Goal: Transaction & Acquisition: Book appointment/travel/reservation

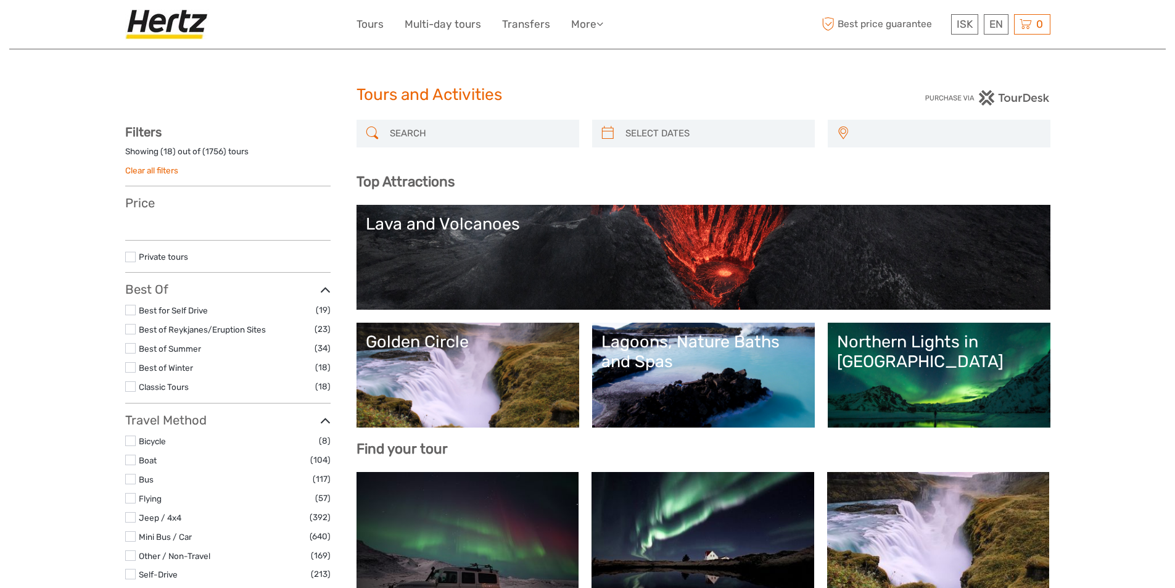
select select
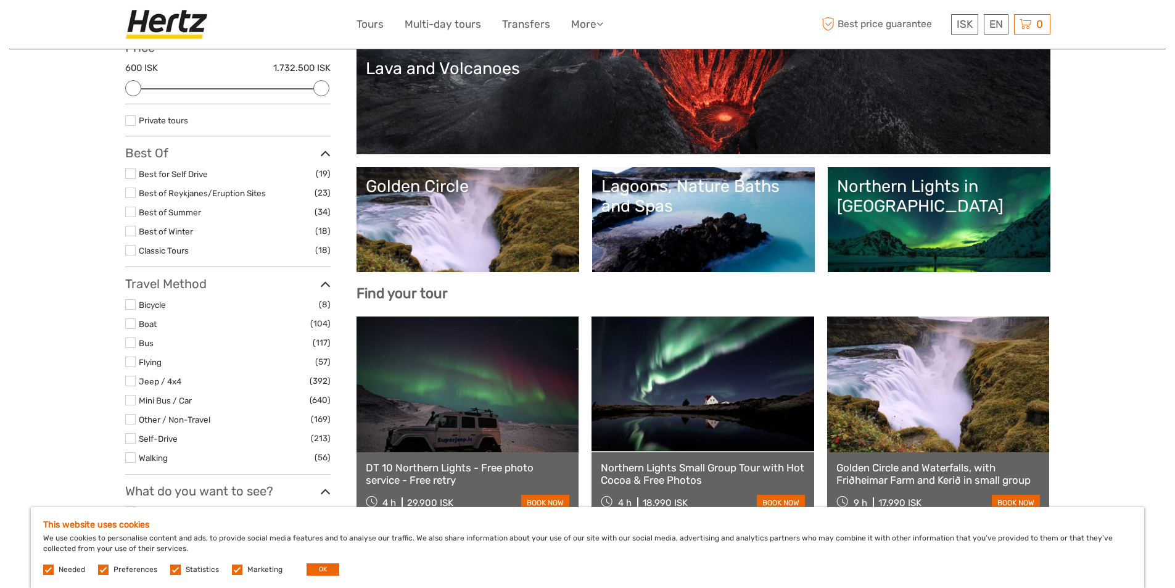
scroll to position [185, 0]
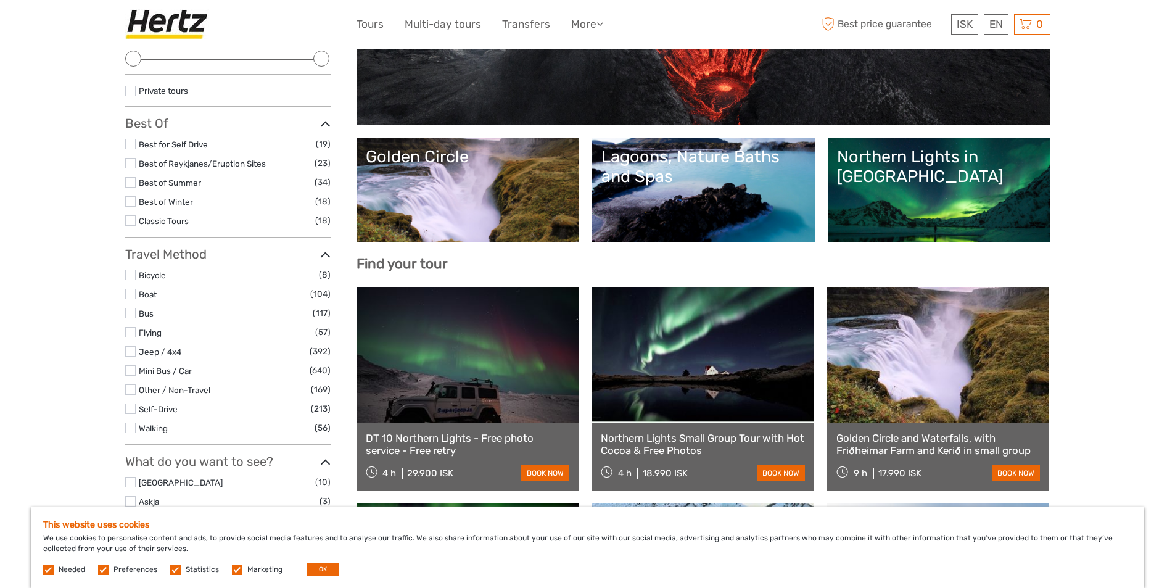
click at [426, 445] on link "DT 10 Northern Lights - Free photo service - Free retry" at bounding box center [468, 444] width 204 height 25
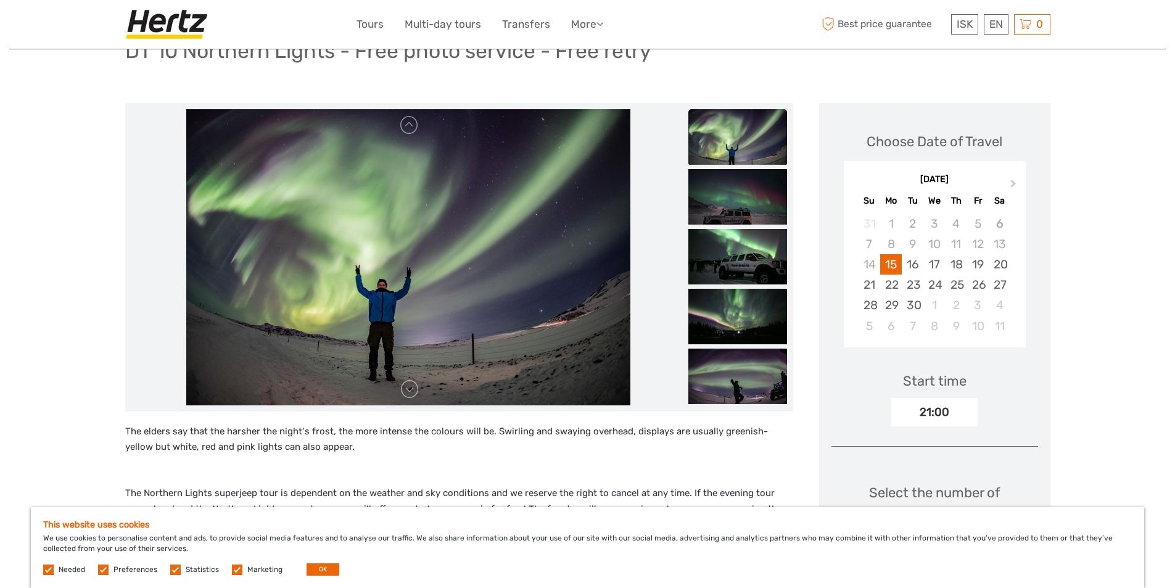
scroll to position [123, 0]
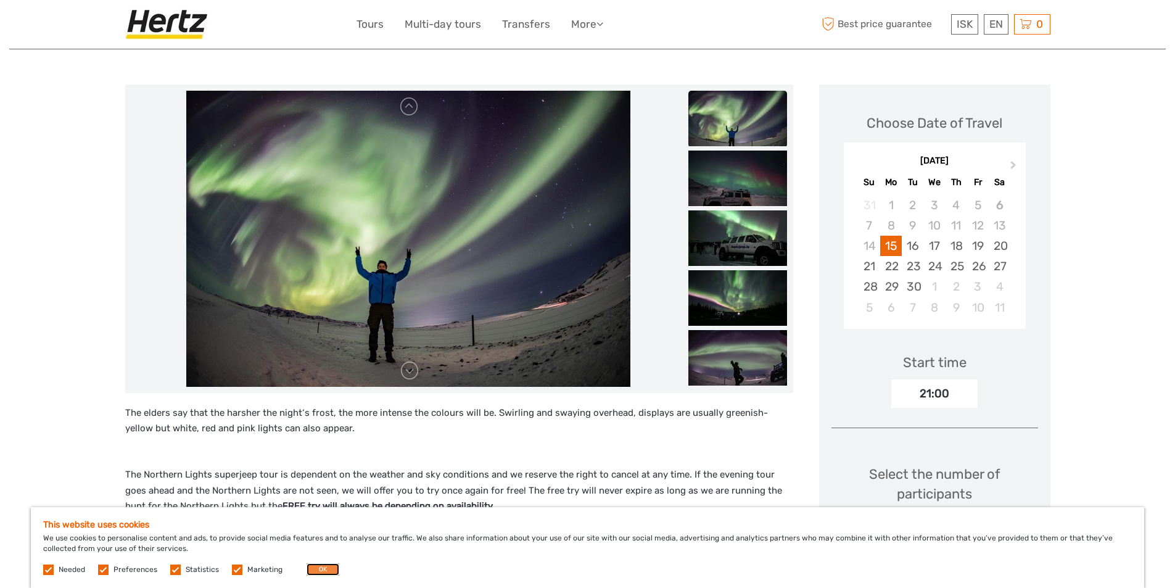
click at [312, 567] on button "OK" at bounding box center [323, 569] width 33 height 12
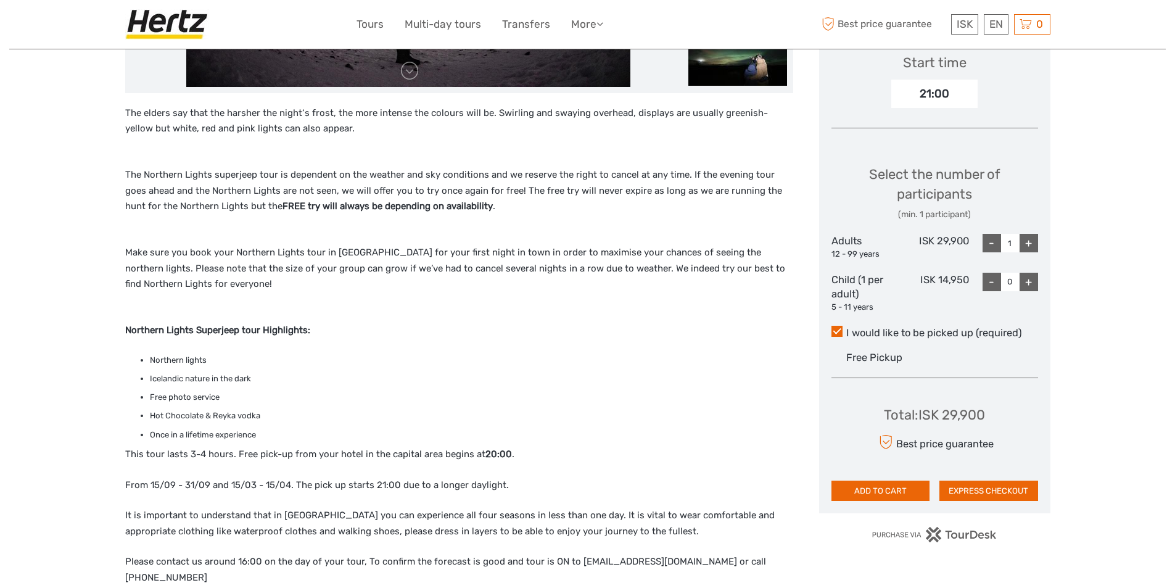
scroll to position [432, 0]
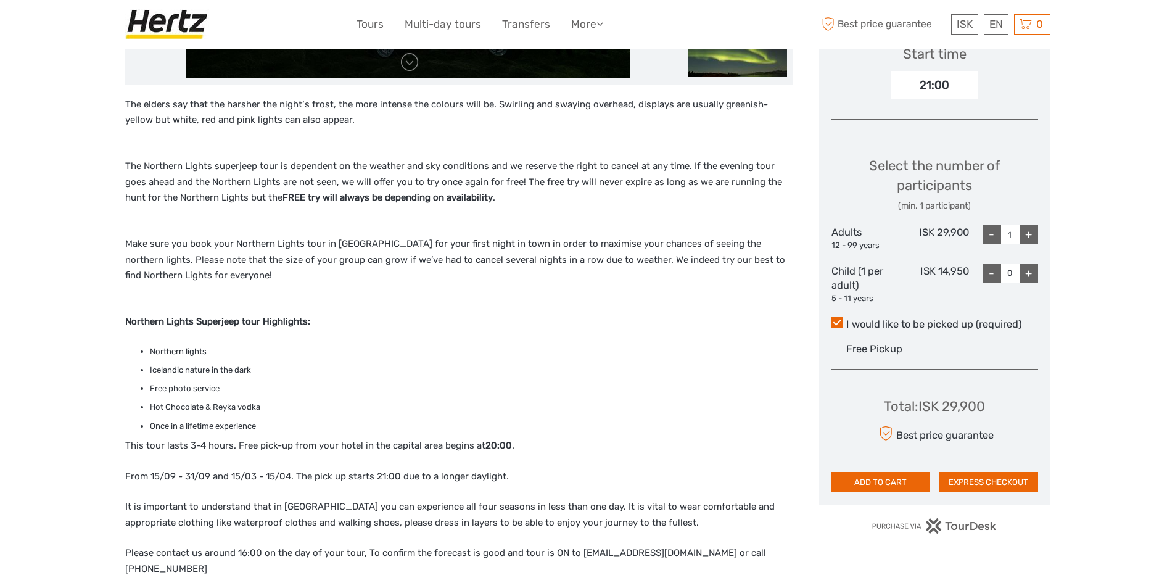
click at [1031, 234] on div "+" at bounding box center [1029, 234] width 19 height 19
type input "4"
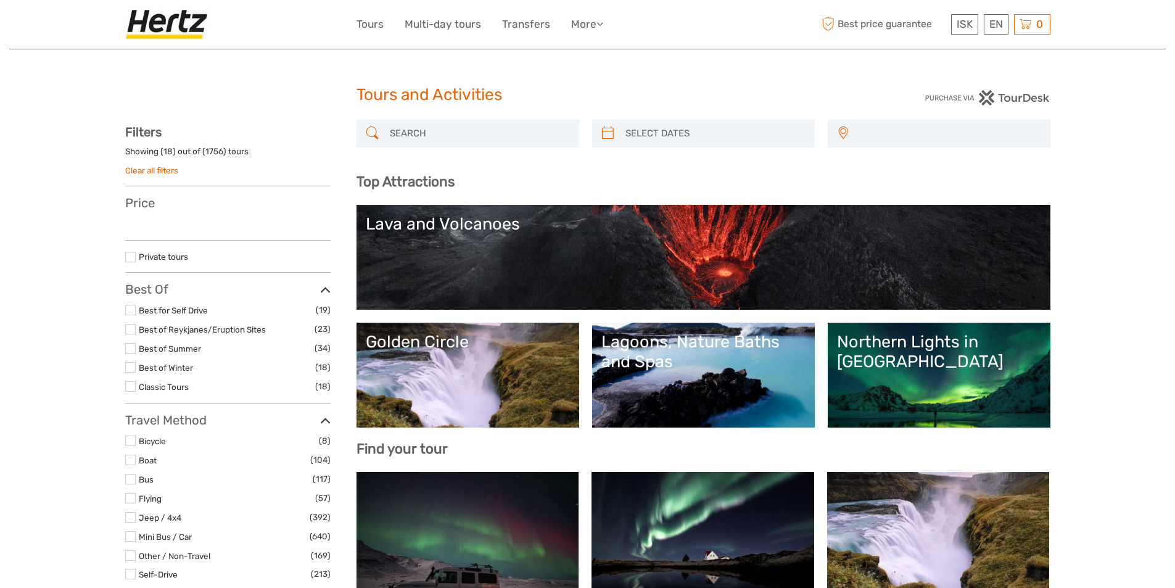
select select
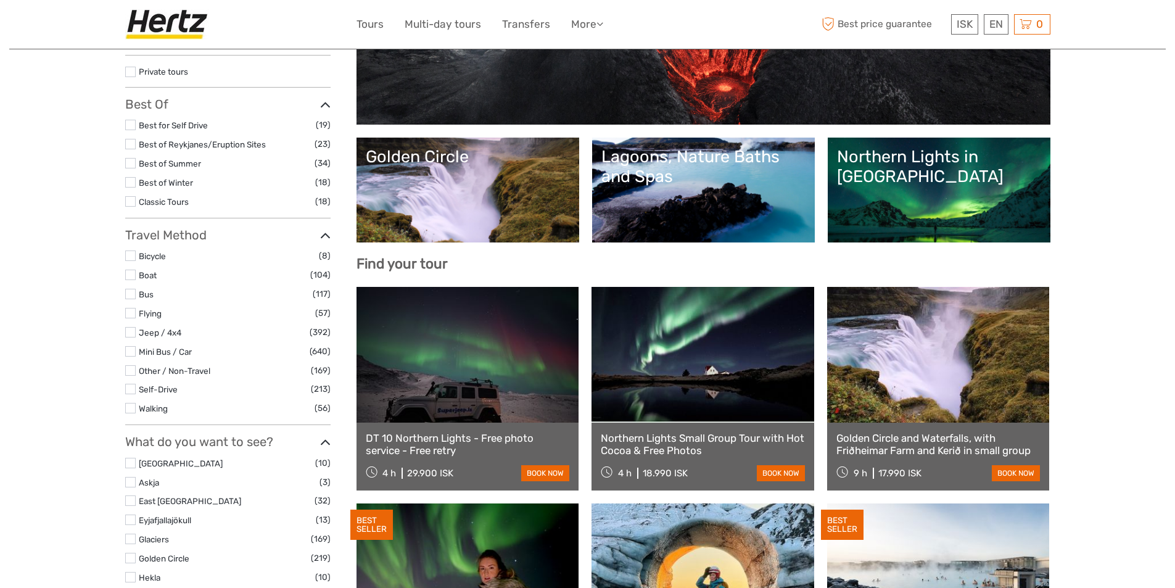
scroll to position [185, 0]
select select
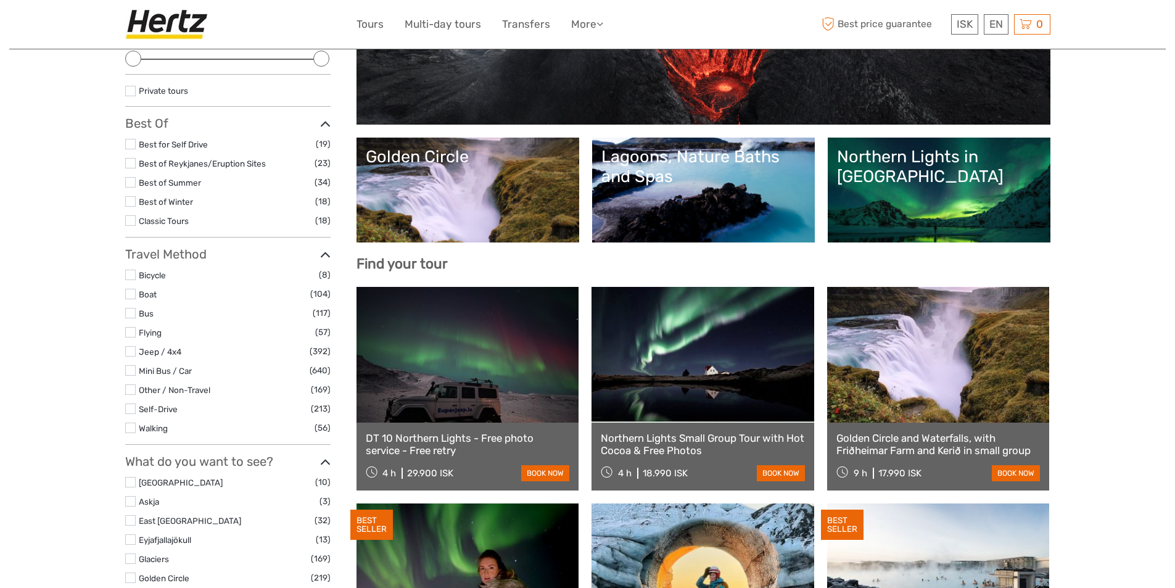
scroll to position [0, 0]
click at [684, 441] on link "Northern Lights Small Group Tour with Hot Cocoa & Free Photos" at bounding box center [703, 444] width 204 height 25
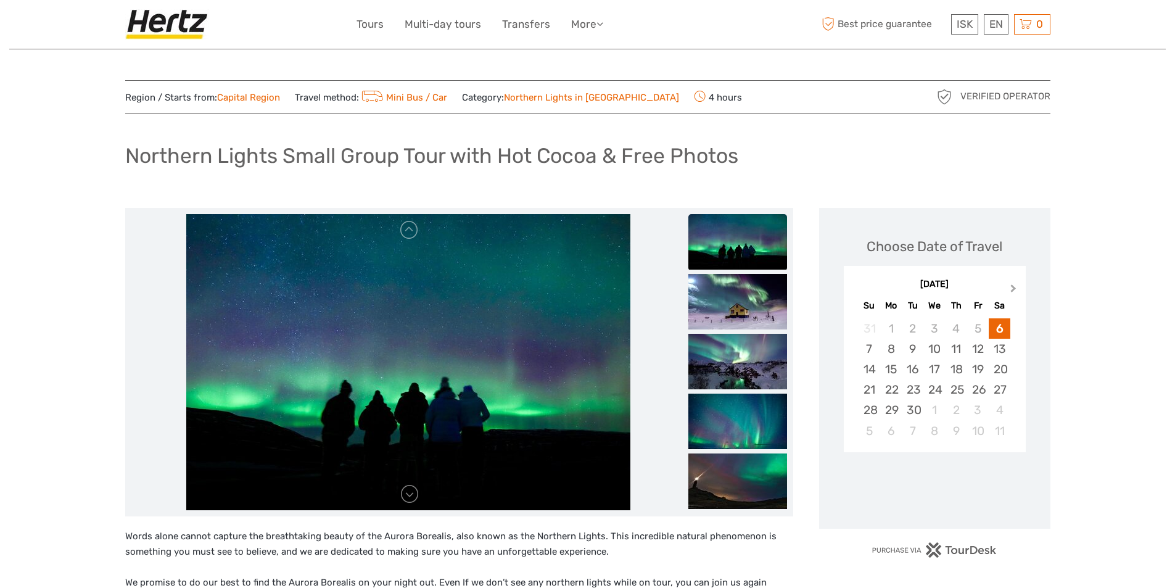
click at [1014, 287] on span "Next Month" at bounding box center [1014, 291] width 0 height 18
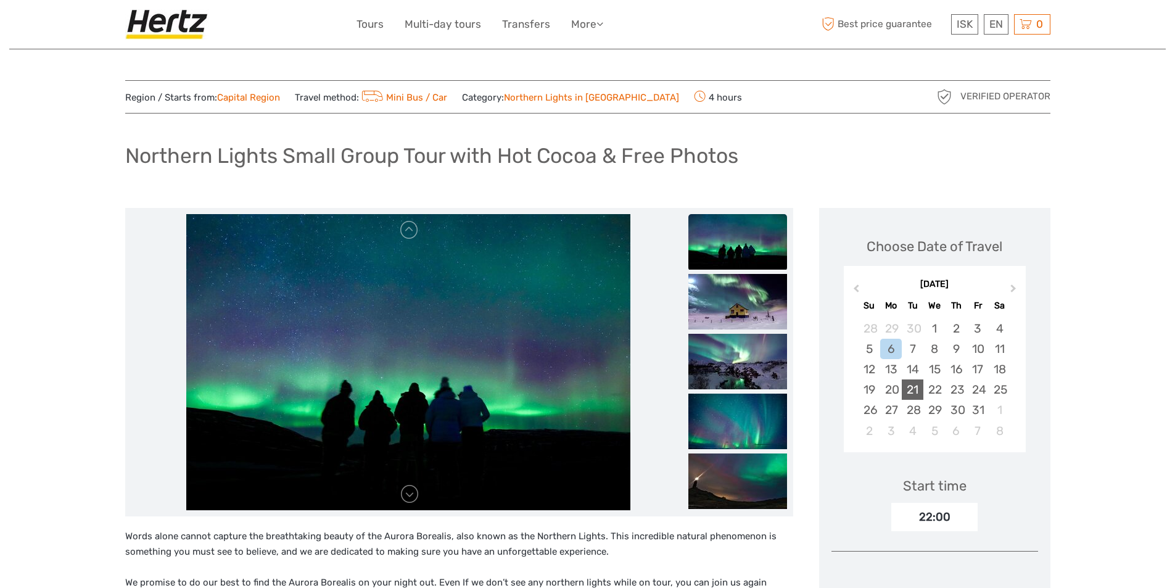
click at [917, 385] on div "21" at bounding box center [913, 389] width 22 height 20
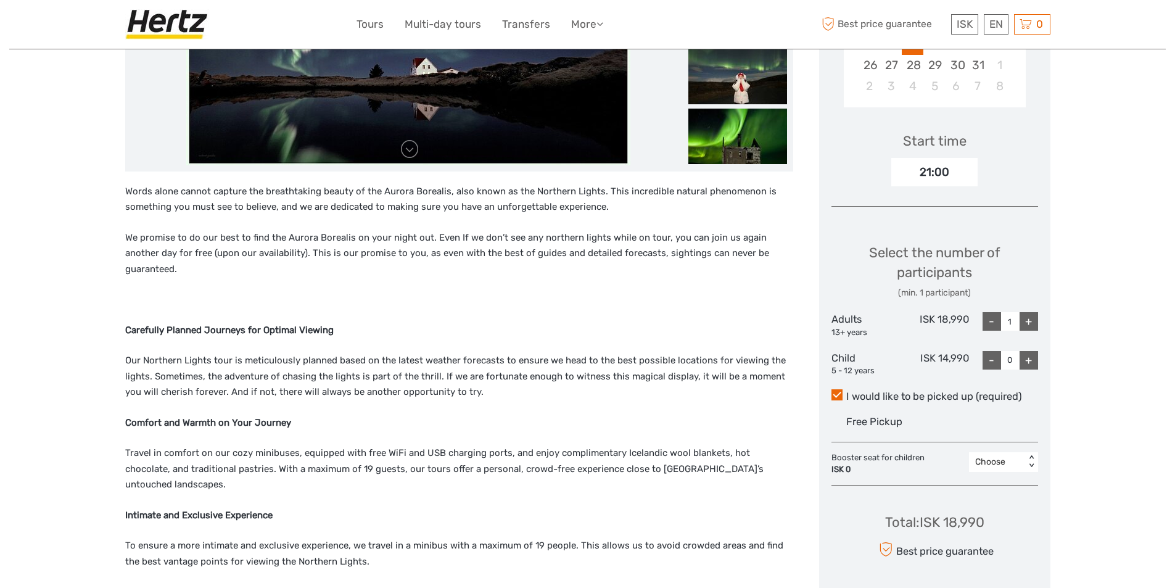
scroll to position [370, 0]
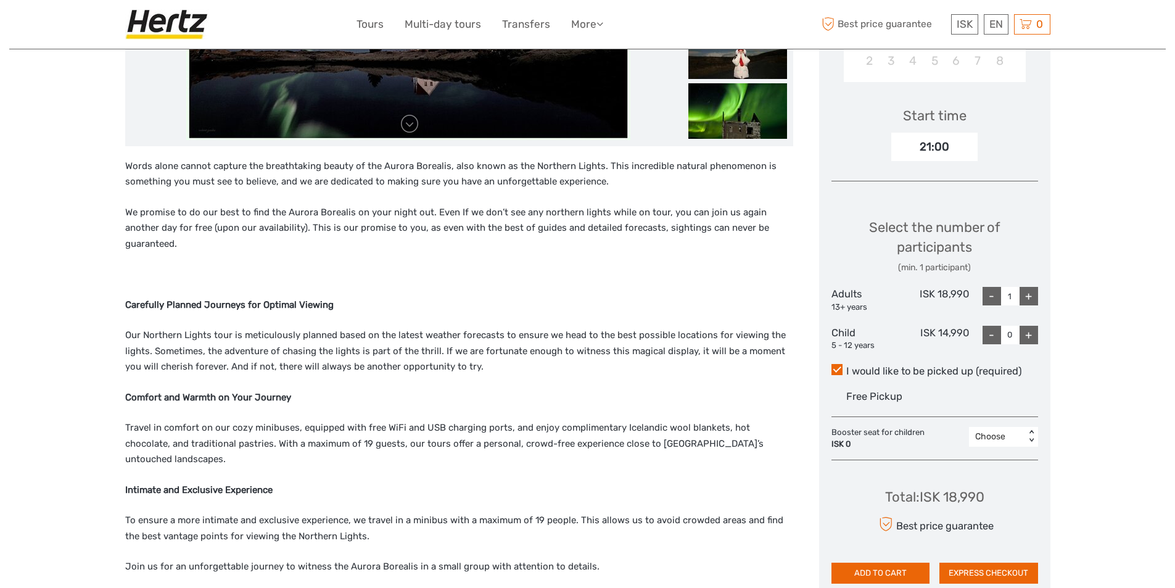
click at [1031, 297] on div "+" at bounding box center [1029, 296] width 19 height 19
type input "4"
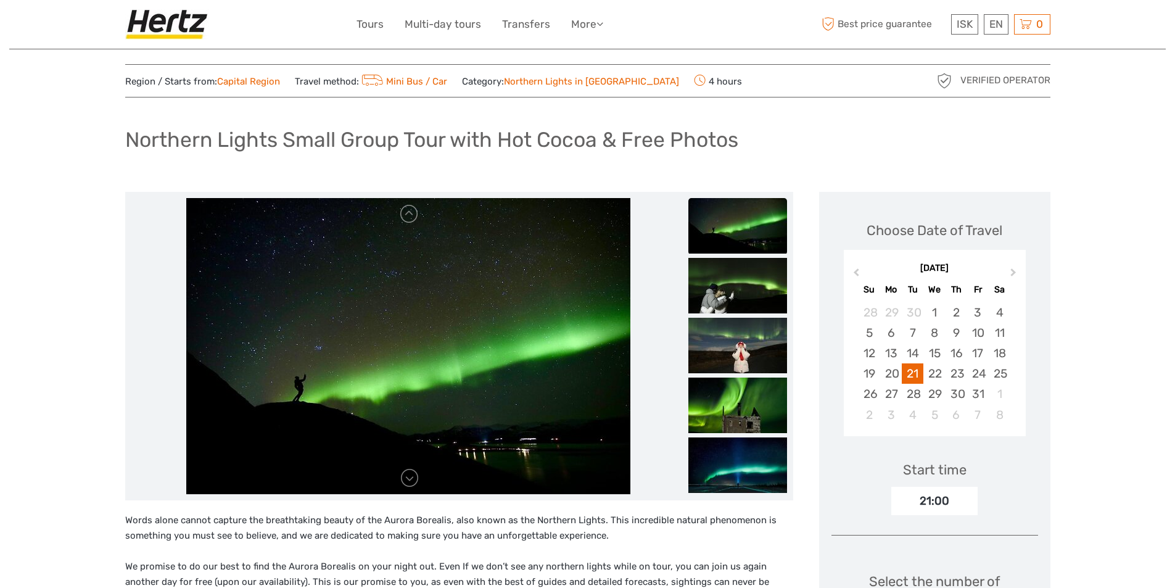
scroll to position [0, 0]
